Goal: Task Accomplishment & Management: Complete application form

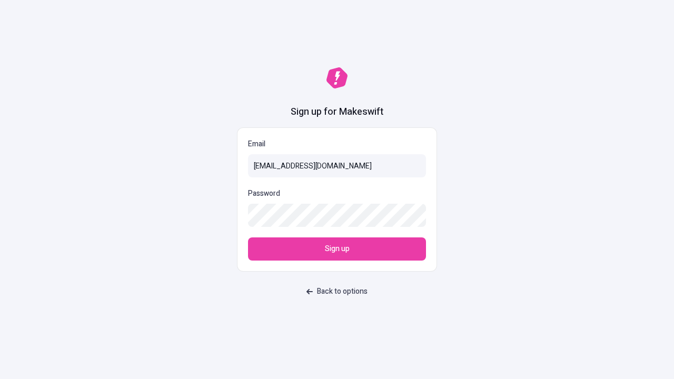
type input "[EMAIL_ADDRESS][DOMAIN_NAME]"
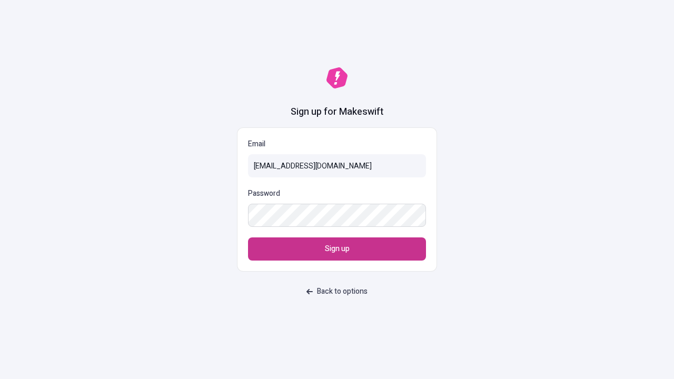
click at [337, 249] on span "Sign up" at bounding box center [337, 249] width 25 height 12
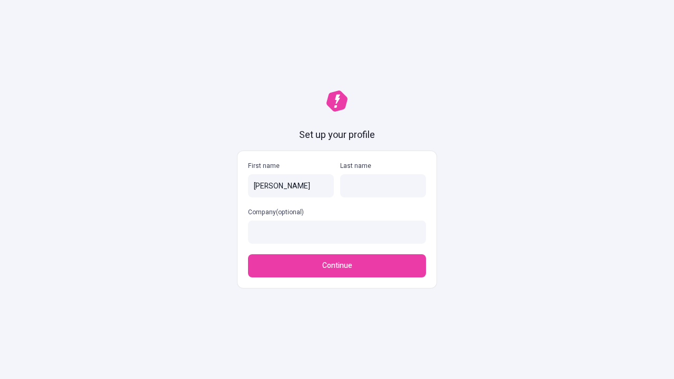
type input "[PERSON_NAME]"
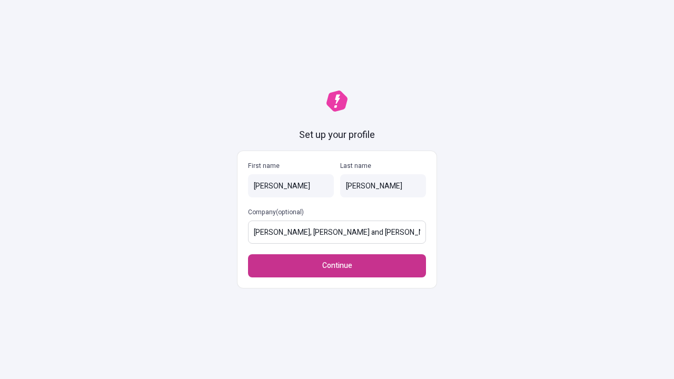
type input "[PERSON_NAME], [PERSON_NAME] and [PERSON_NAME]"
click at [337, 266] on span "Continue" at bounding box center [337, 266] width 30 height 12
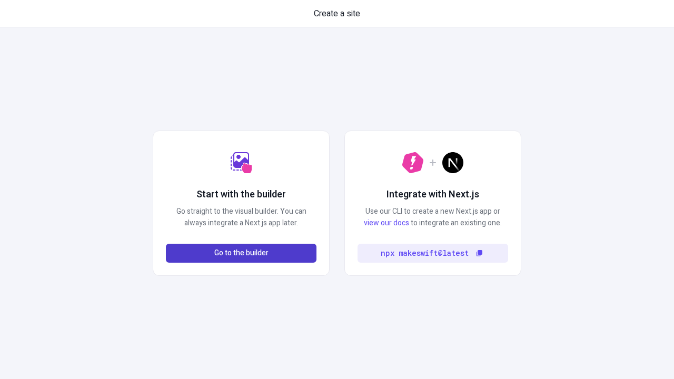
click at [241, 253] on span "Go to the builder" at bounding box center [241, 254] width 54 height 12
